Goal: Find specific page/section: Find specific page/section

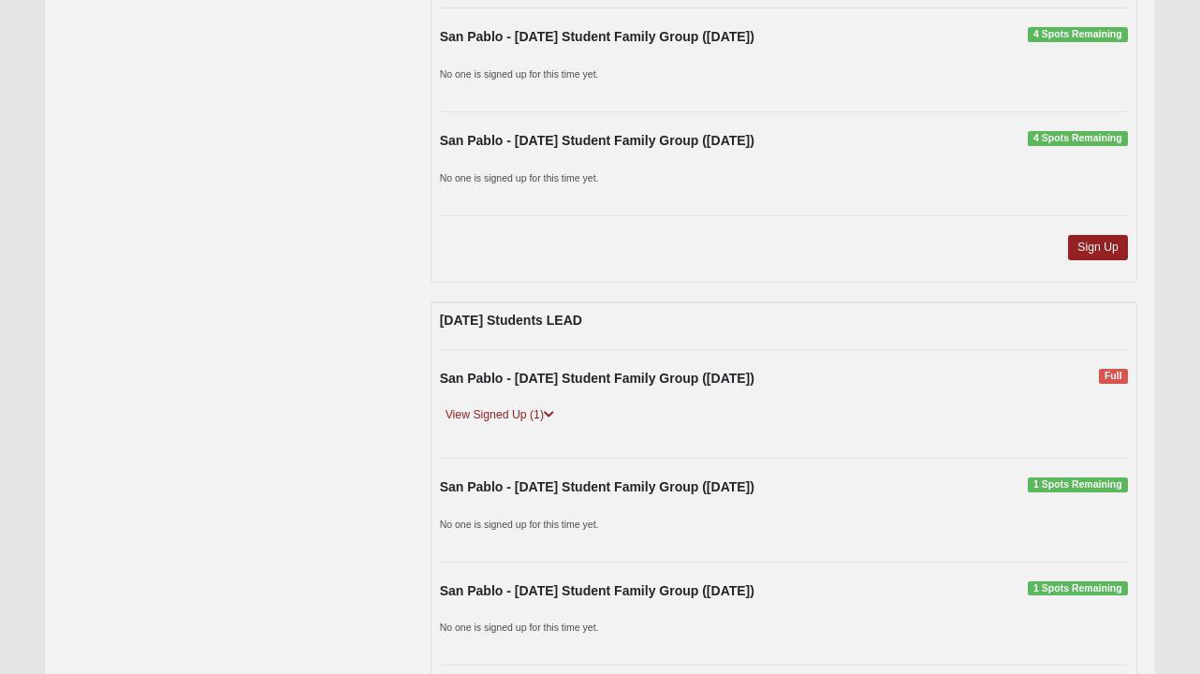
scroll to position [2159, 0]
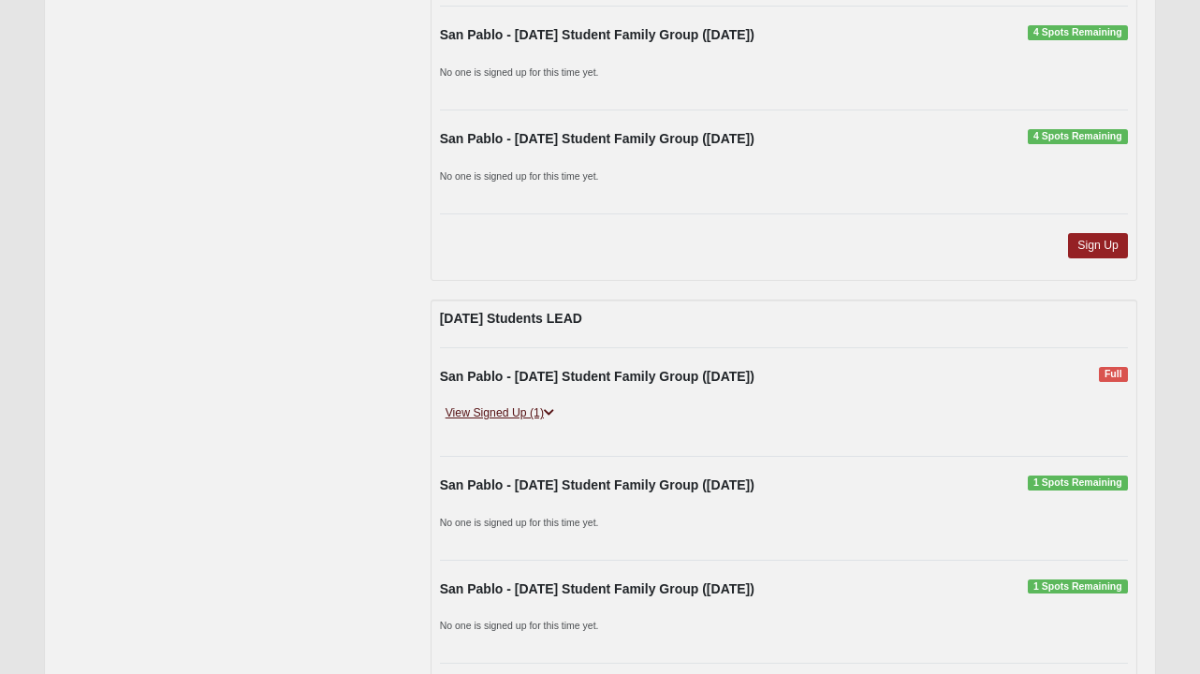
click at [549, 407] on icon at bounding box center [549, 412] width 10 height 11
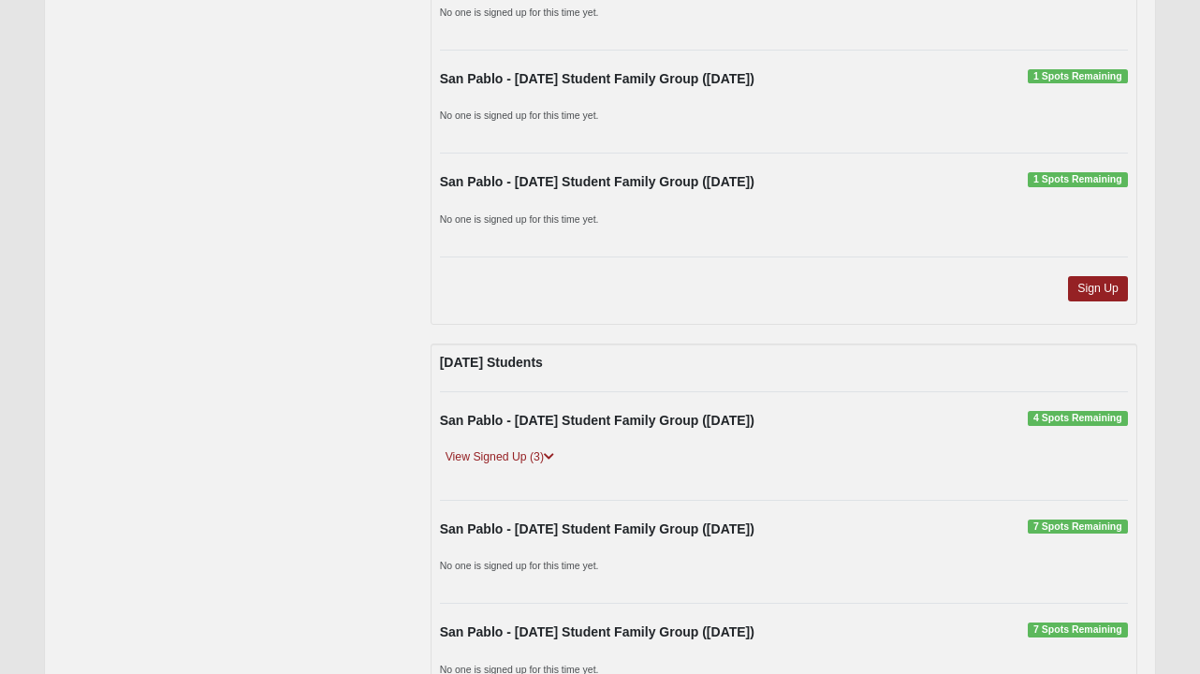
scroll to position [2738, 0]
click at [552, 451] on icon at bounding box center [549, 455] width 10 height 11
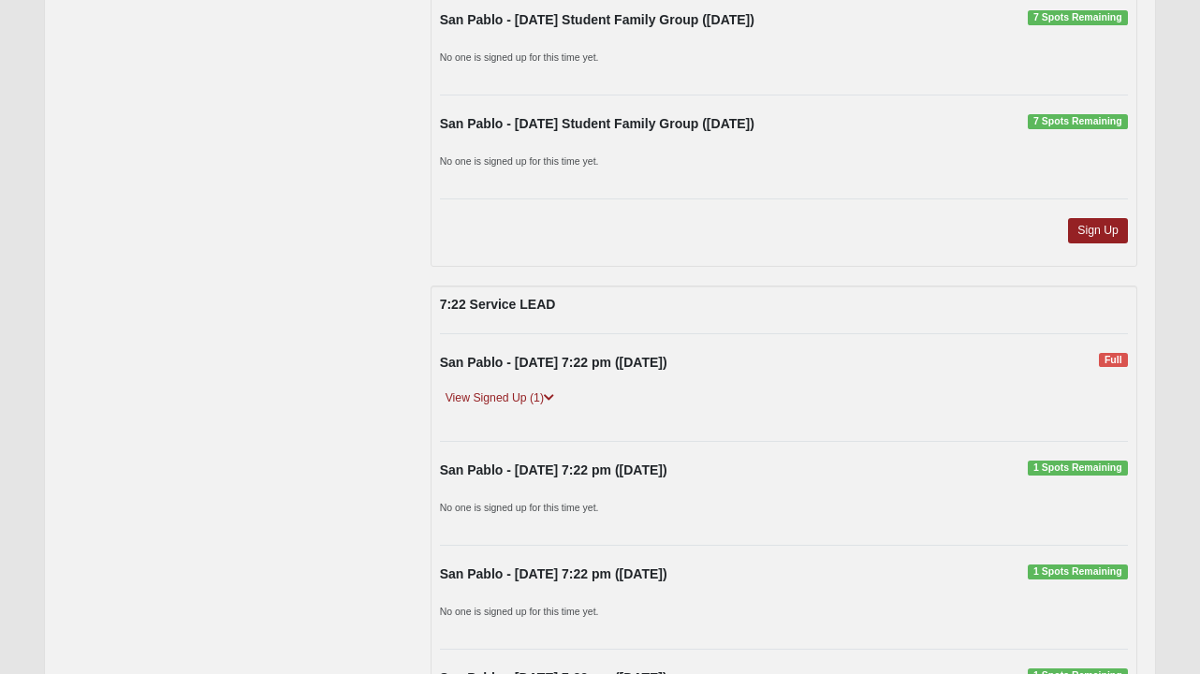
scroll to position [3425, 0]
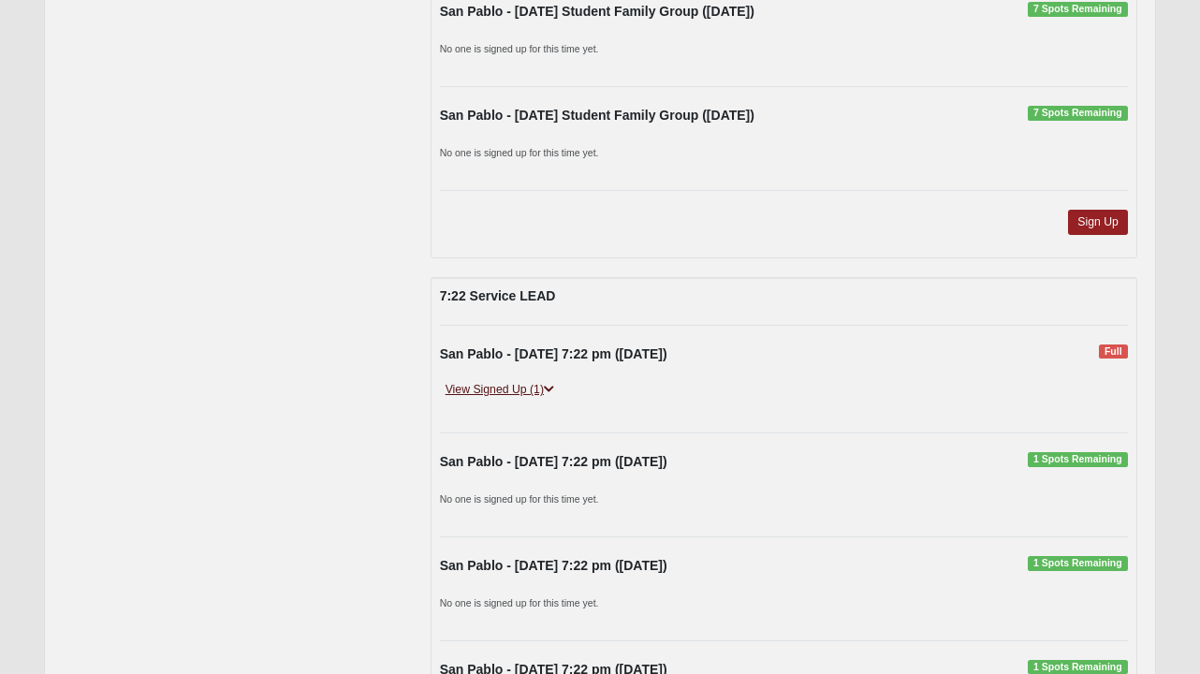
click at [553, 388] on icon at bounding box center [549, 389] width 10 height 11
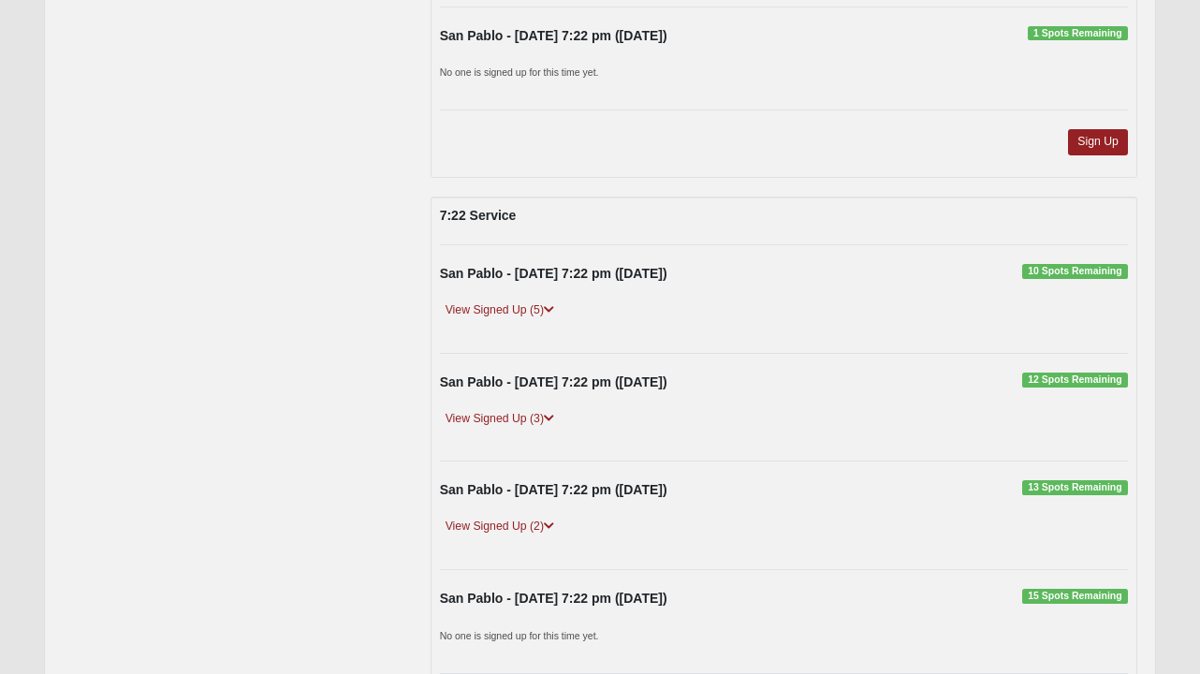
scroll to position [4139, 0]
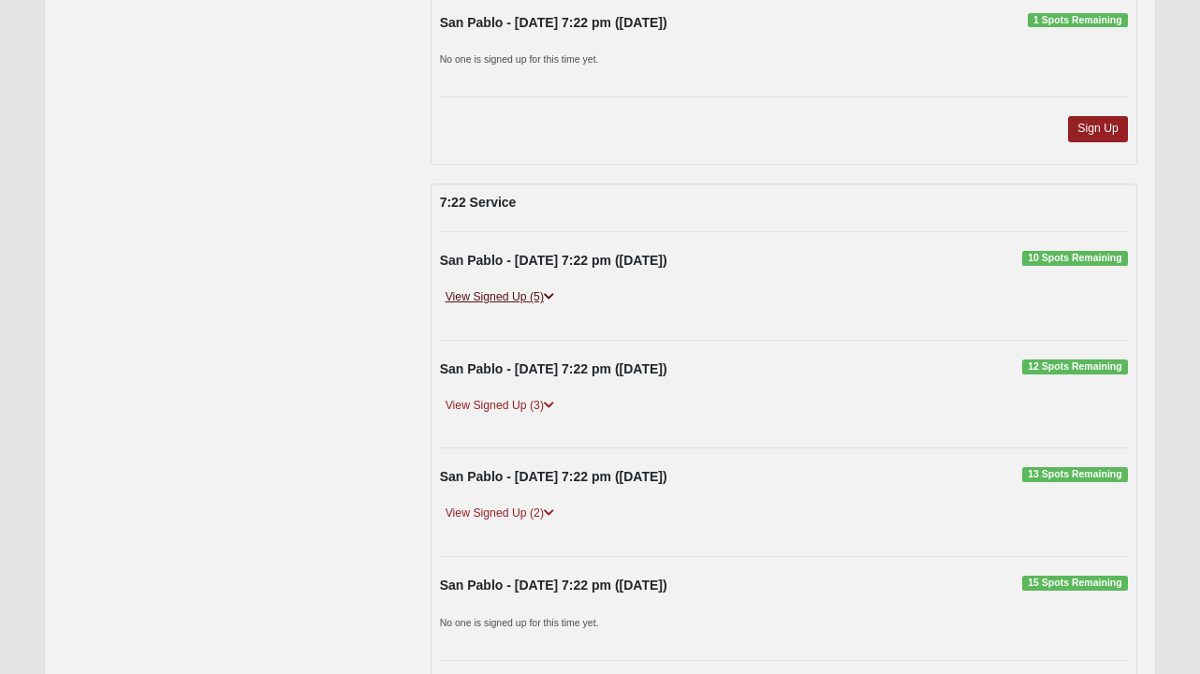
click at [553, 302] on icon at bounding box center [549, 296] width 10 height 11
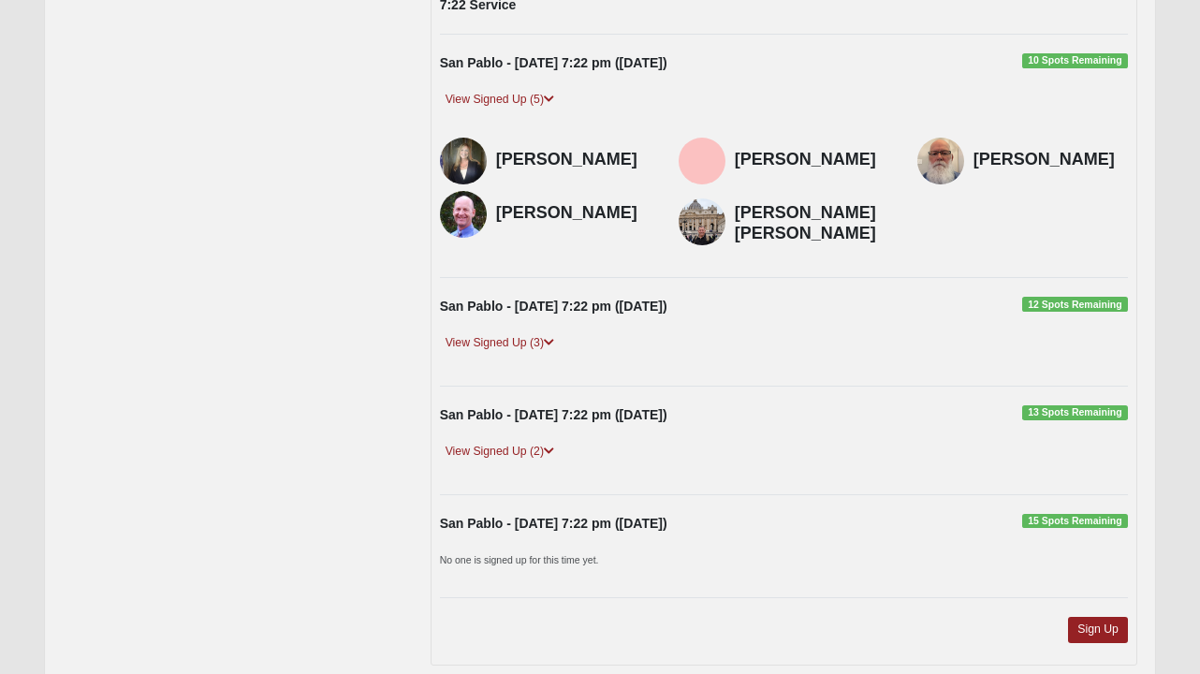
scroll to position [4338, 0]
click at [551, 341] on icon at bounding box center [549, 341] width 10 height 11
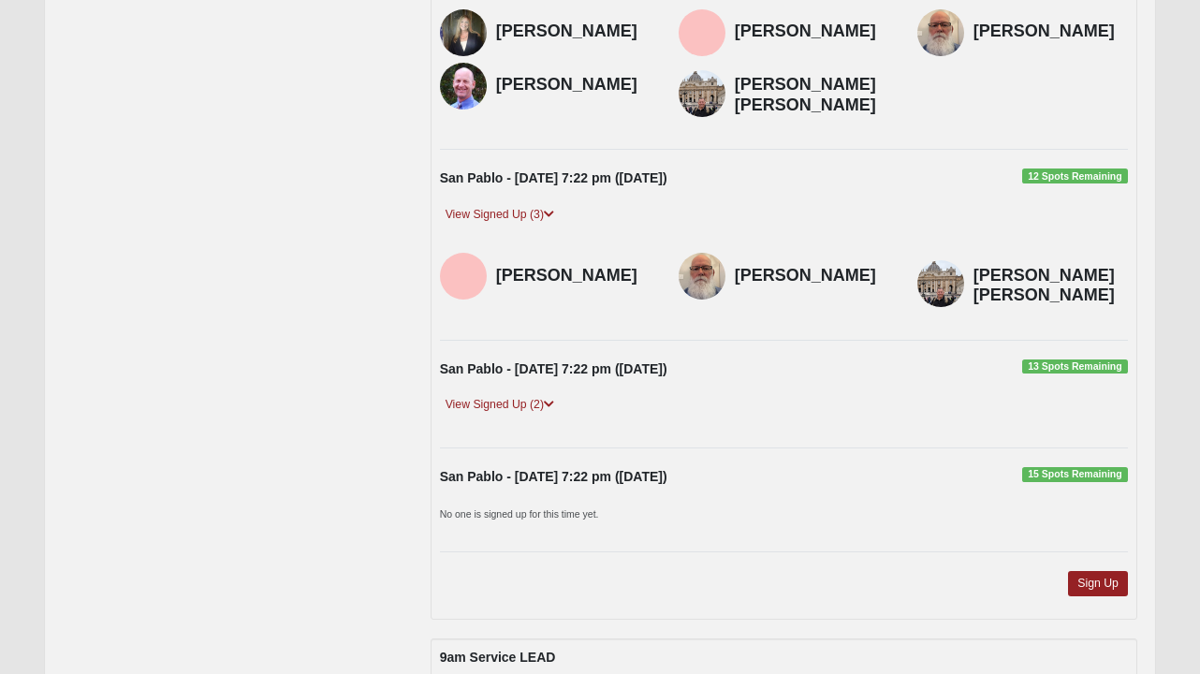
scroll to position [4529, 0]
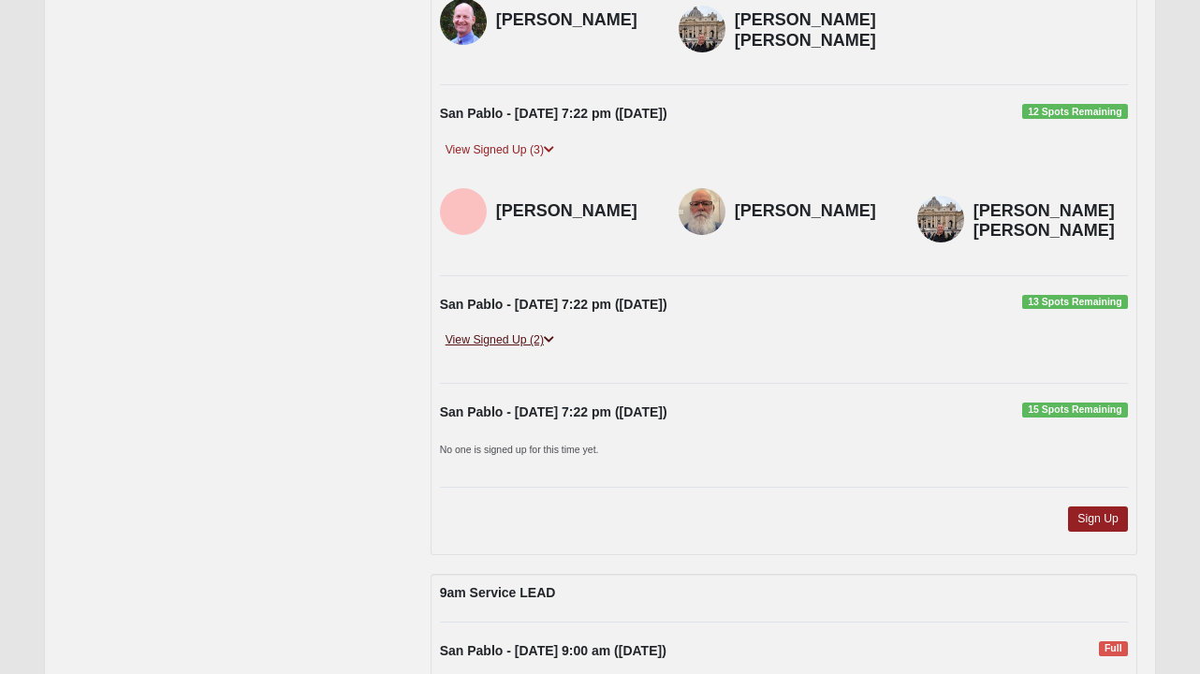
click at [553, 334] on icon at bounding box center [549, 339] width 10 height 11
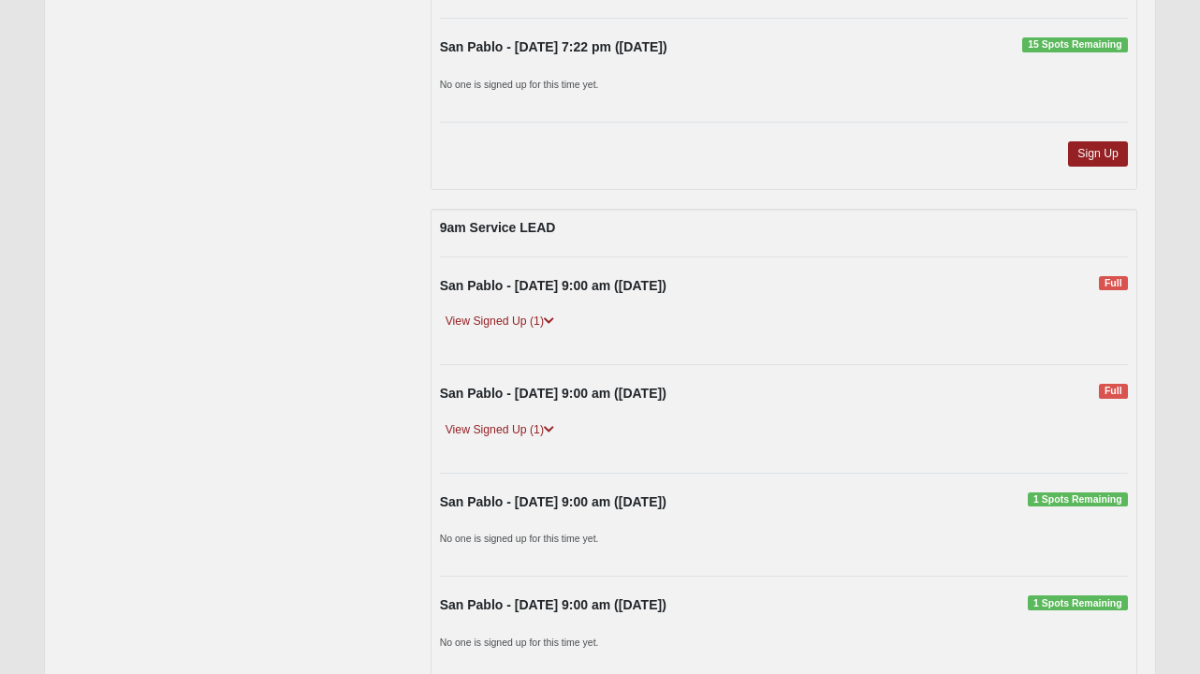
scroll to position [5033, 0]
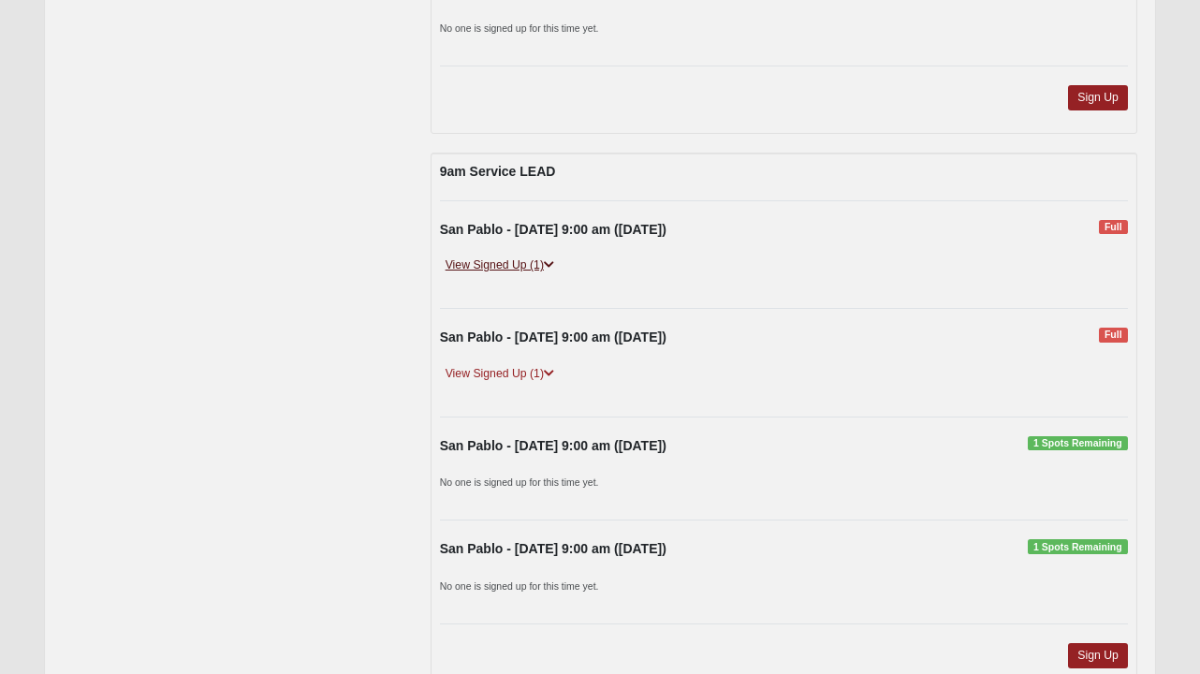
click at [553, 259] on icon at bounding box center [549, 264] width 10 height 11
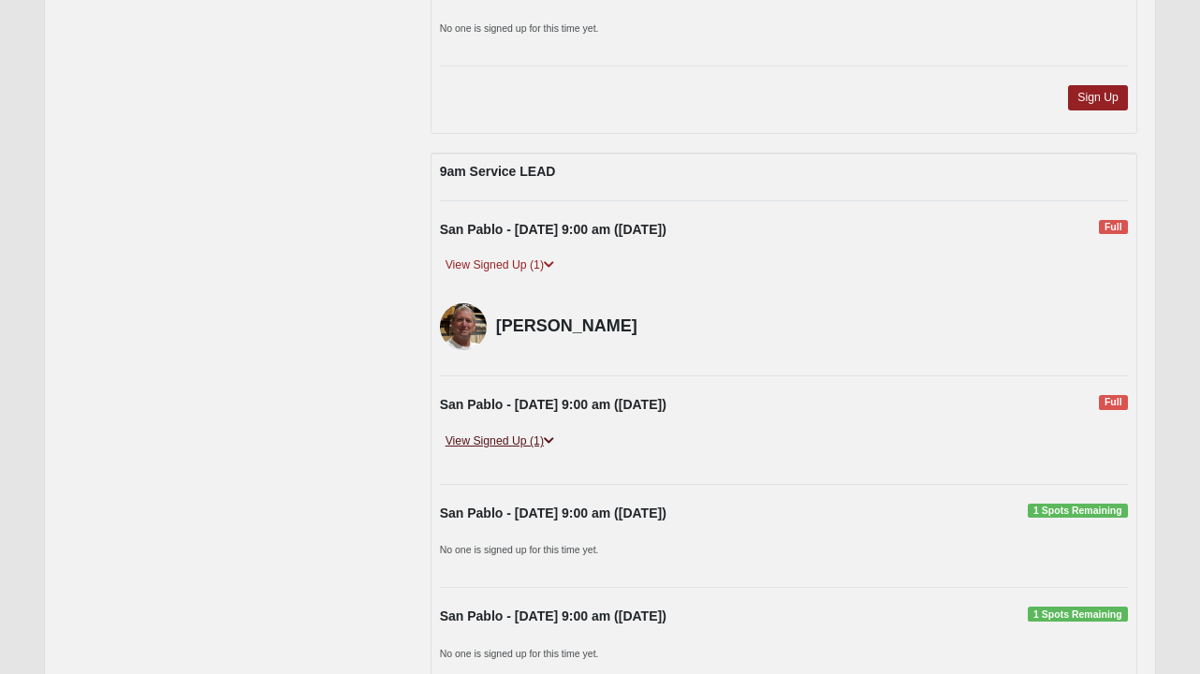
click at [554, 435] on icon at bounding box center [549, 440] width 10 height 11
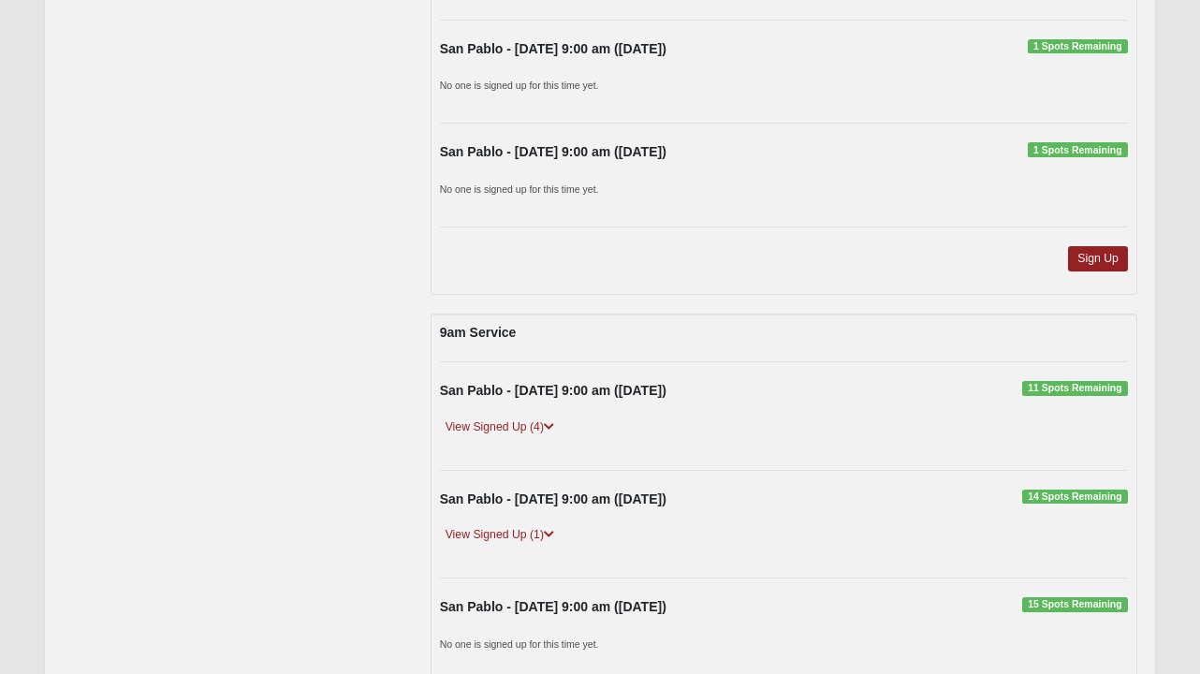
scroll to position [5567, 0]
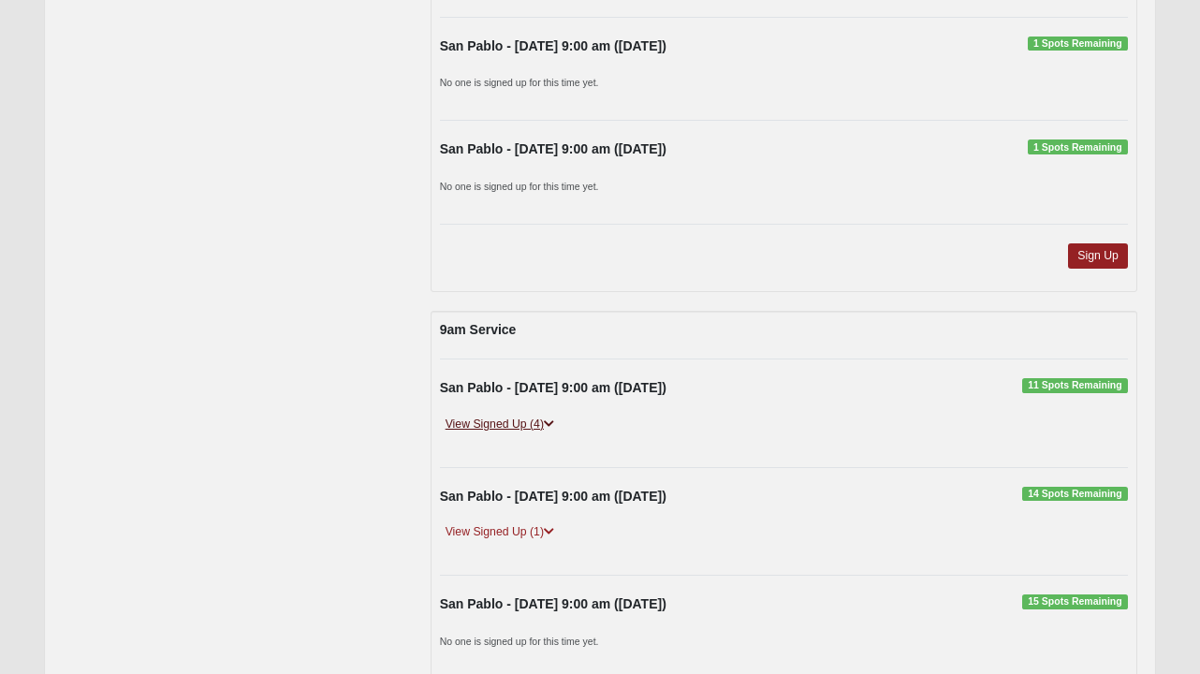
click at [554, 418] on icon at bounding box center [549, 423] width 10 height 11
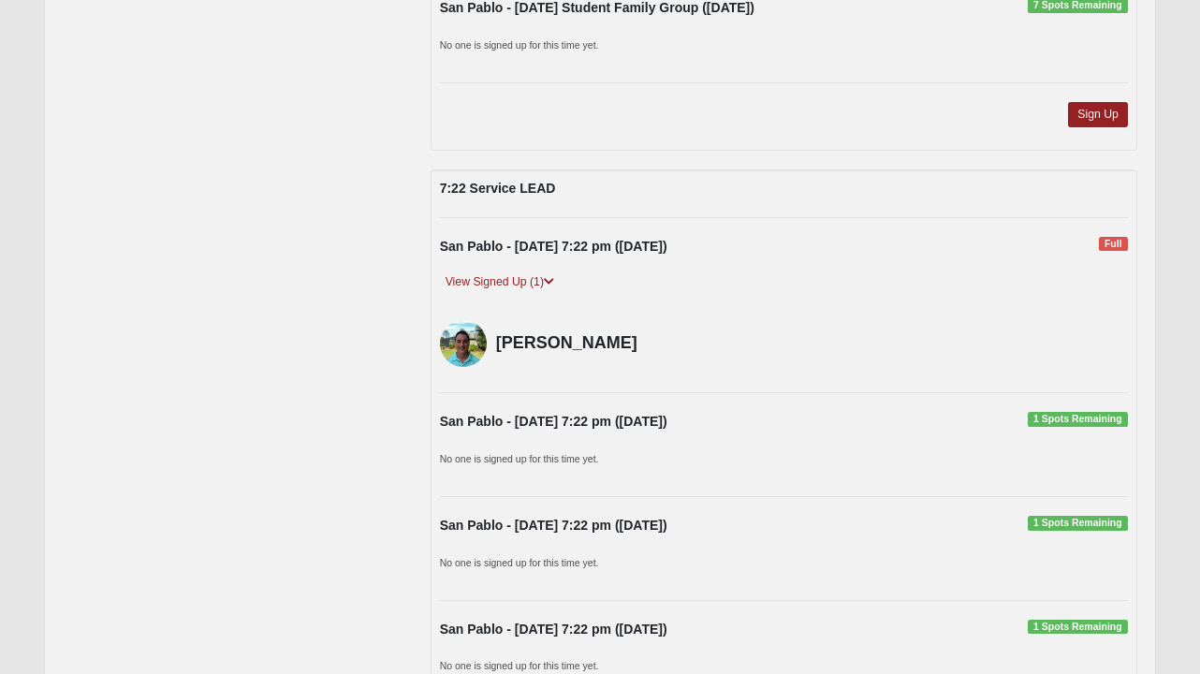
scroll to position [3133, 0]
